Goal: Task Accomplishment & Management: Use online tool/utility

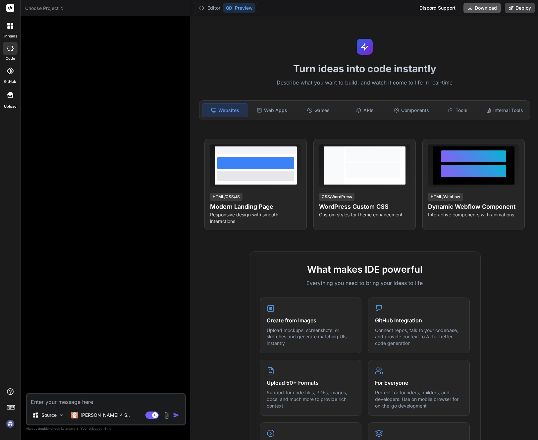
click at [485, 8] on button "Download" at bounding box center [482, 8] width 37 height 11
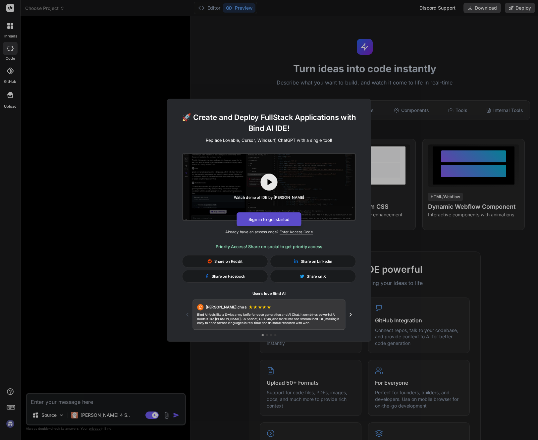
click at [271, 220] on button "Sign in to get started" at bounding box center [269, 219] width 65 height 14
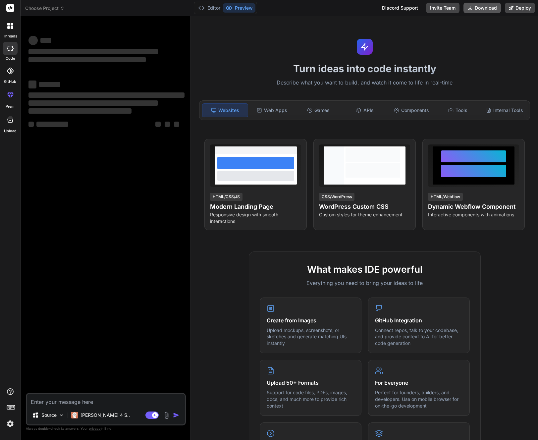
click at [492, 9] on button "Download" at bounding box center [482, 8] width 37 height 11
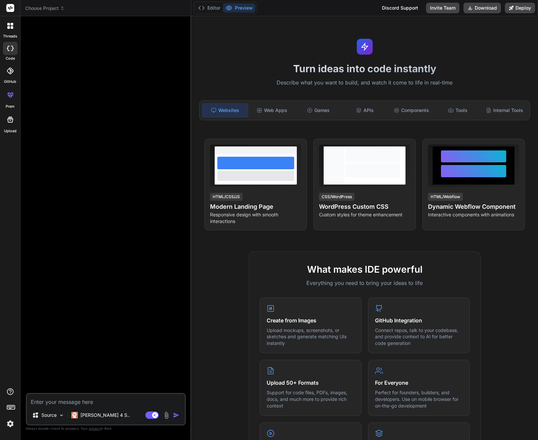
click at [230, 112] on div "Websites" at bounding box center [225, 110] width 46 height 14
click at [270, 107] on div "Web Apps" at bounding box center [272, 110] width 45 height 14
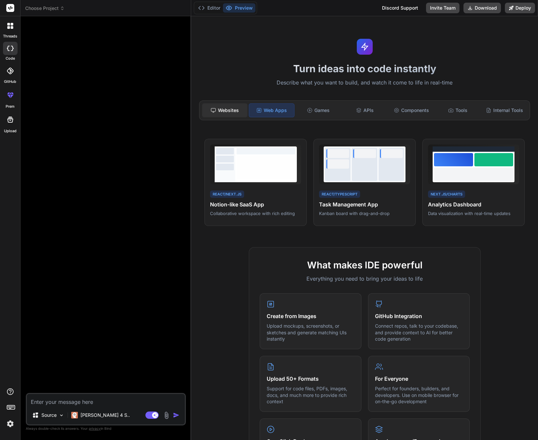
click at [240, 109] on div "Websites" at bounding box center [224, 110] width 45 height 14
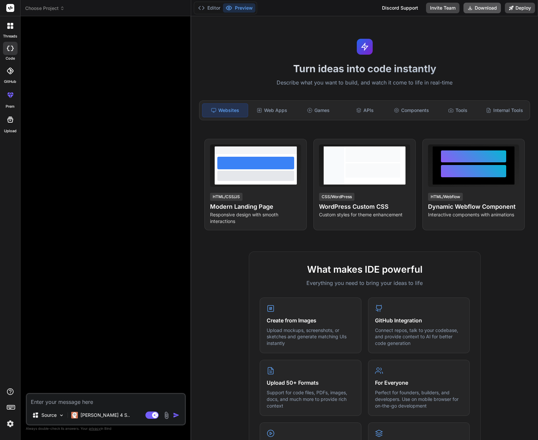
click at [480, 8] on button "Download" at bounding box center [482, 8] width 37 height 11
click at [101, 417] on p "[PERSON_NAME] 4 S.." at bounding box center [105, 415] width 49 height 7
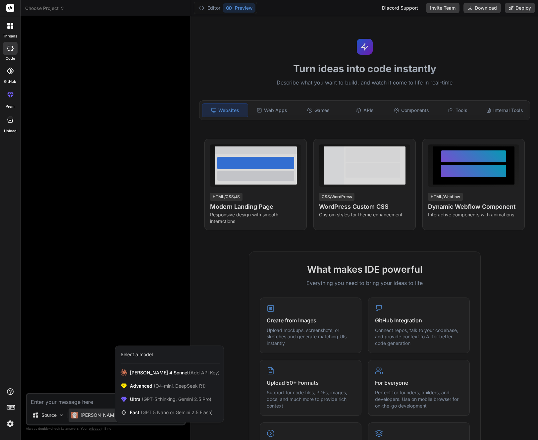
click at [479, 10] on div at bounding box center [269, 220] width 538 height 440
type textarea "x"
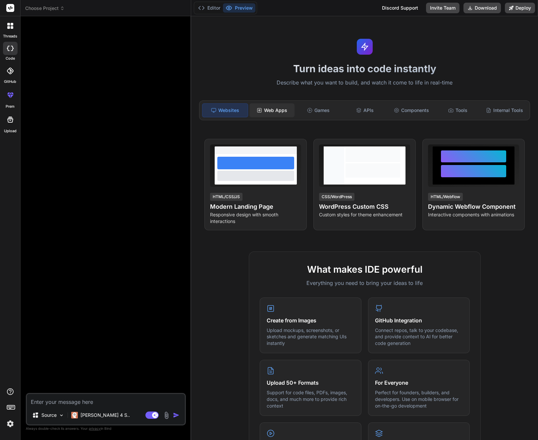
click at [263, 107] on div "Web Apps" at bounding box center [272, 110] width 45 height 14
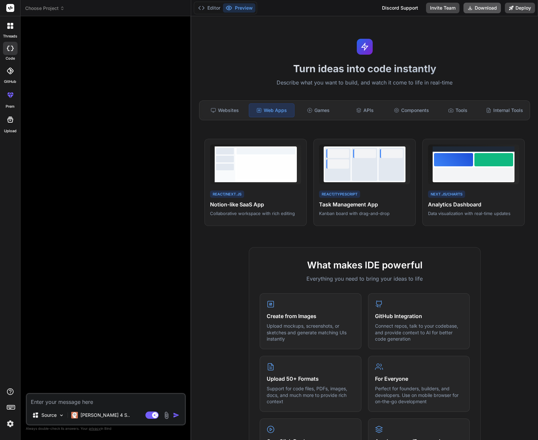
click at [488, 9] on button "Download" at bounding box center [482, 8] width 37 height 11
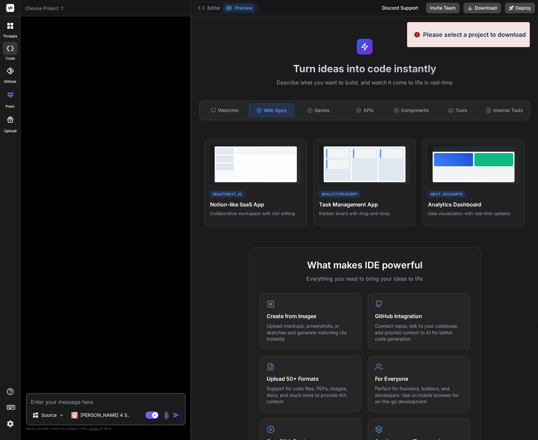
click at [396, 86] on p "Describe what you want to build, and watch it come to life in real-time" at bounding box center [364, 83] width 339 height 9
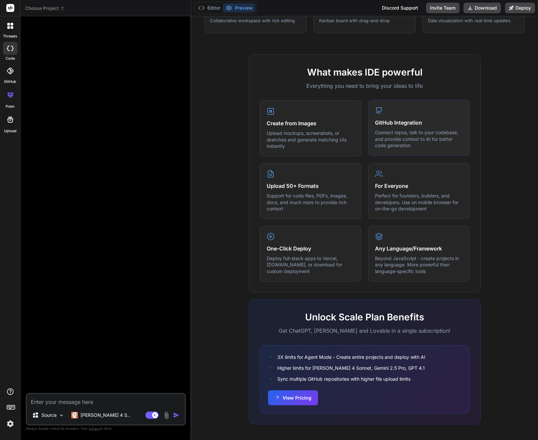
scroll to position [192, 0]
click at [292, 130] on p "Upload mockups, screenshots, or sketches and generate matching UIs instantly" at bounding box center [311, 140] width 88 height 20
click at [412, 133] on p "Connect repos, talk to your codebase, and provide context to AI for better code…" at bounding box center [419, 140] width 88 height 20
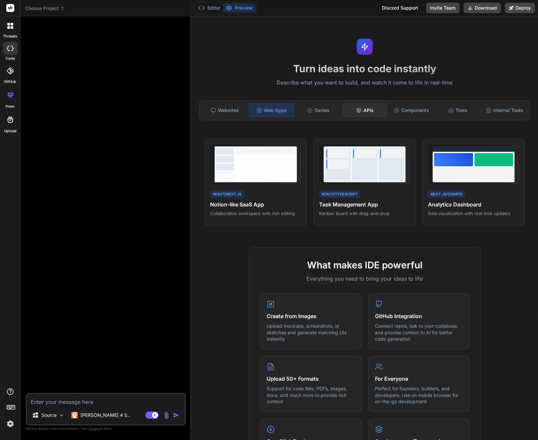
scroll to position [0, 0]
click at [216, 8] on button "Editor" at bounding box center [210, 7] width 28 height 9
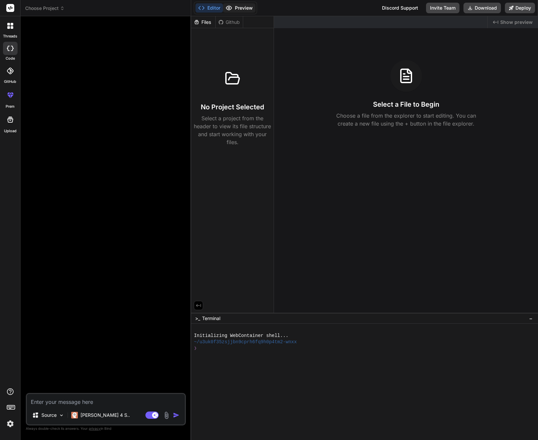
click at [248, 11] on button "Preview" at bounding box center [239, 7] width 32 height 9
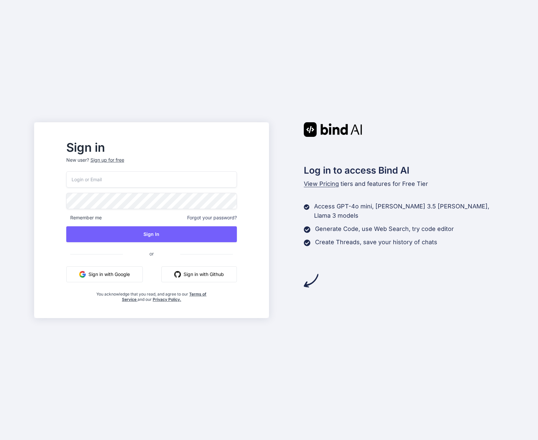
click at [121, 277] on button "Sign in with Google" at bounding box center [104, 274] width 77 height 16
